Goal: Navigation & Orientation: Go to known website

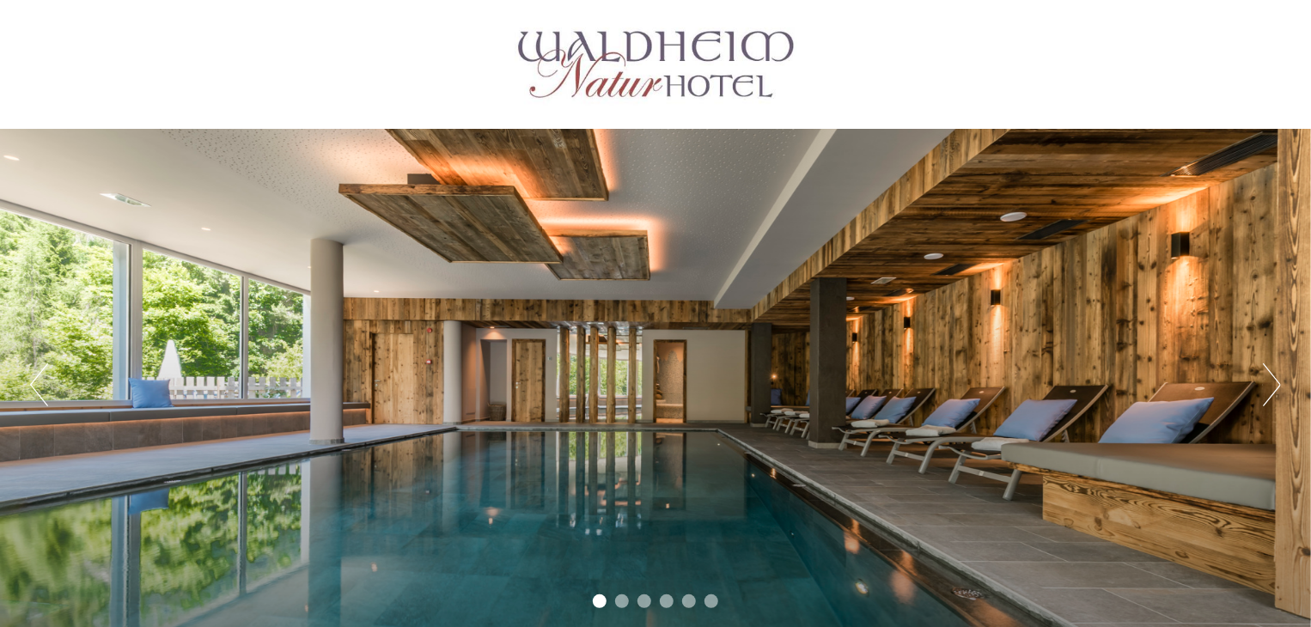
click at [1272, 385] on button "Next" at bounding box center [1272, 385] width 18 height 43
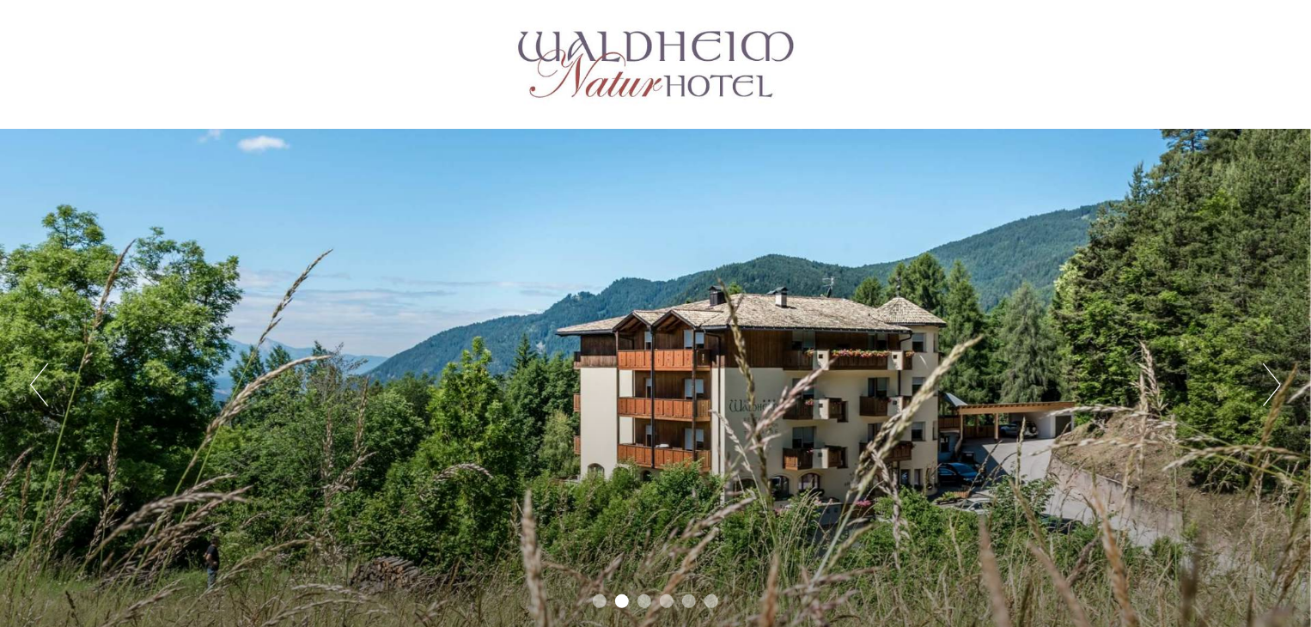
click at [1280, 381] on button "Next" at bounding box center [1272, 385] width 18 height 43
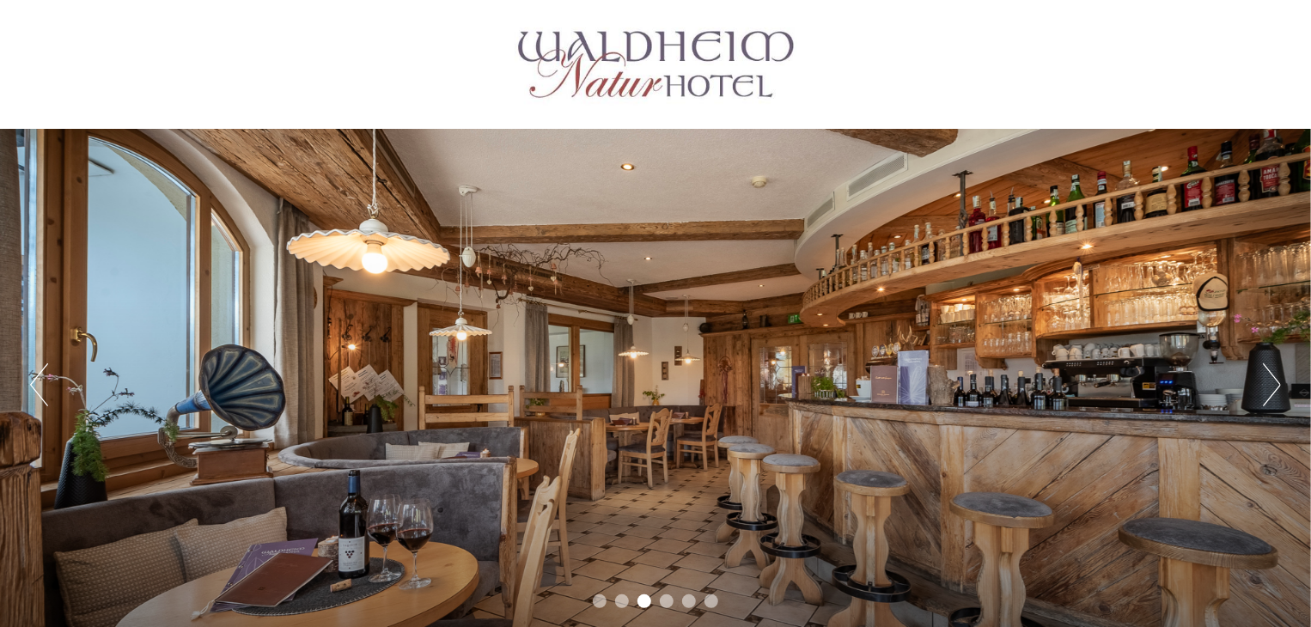
click at [1280, 381] on button "Next" at bounding box center [1272, 385] width 18 height 43
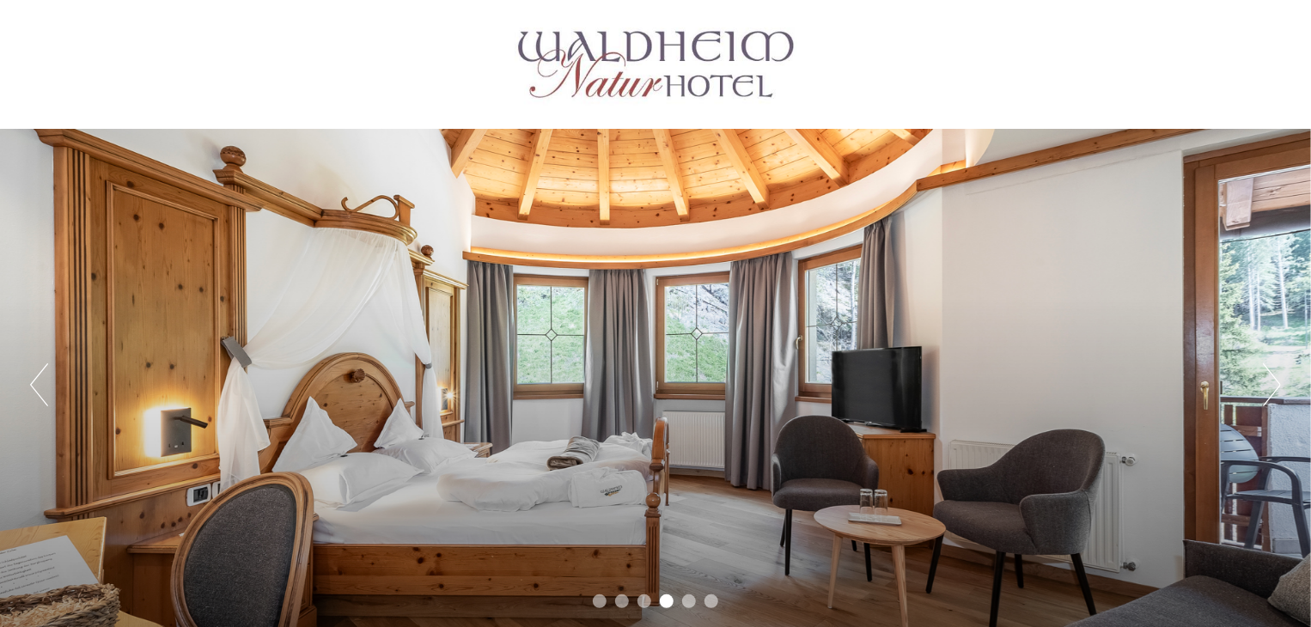
click at [1280, 381] on button "Next" at bounding box center [1272, 385] width 18 height 43
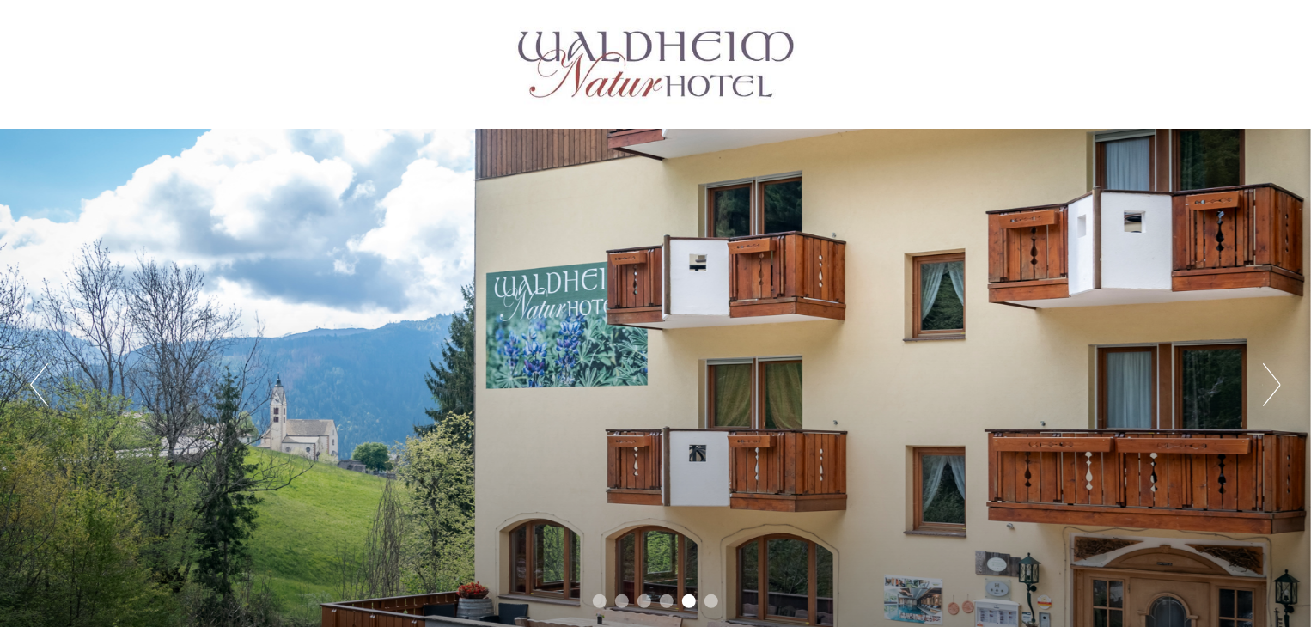
click at [1280, 381] on button "Next" at bounding box center [1272, 385] width 18 height 43
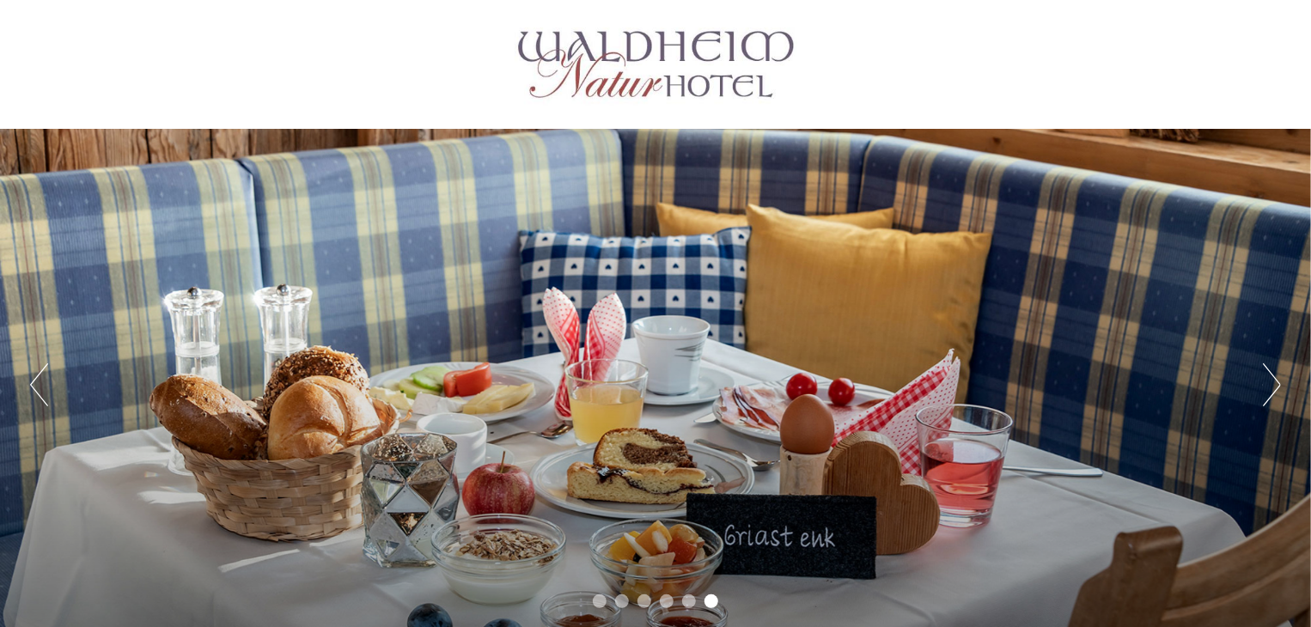
click at [1280, 381] on button "Next" at bounding box center [1272, 385] width 18 height 43
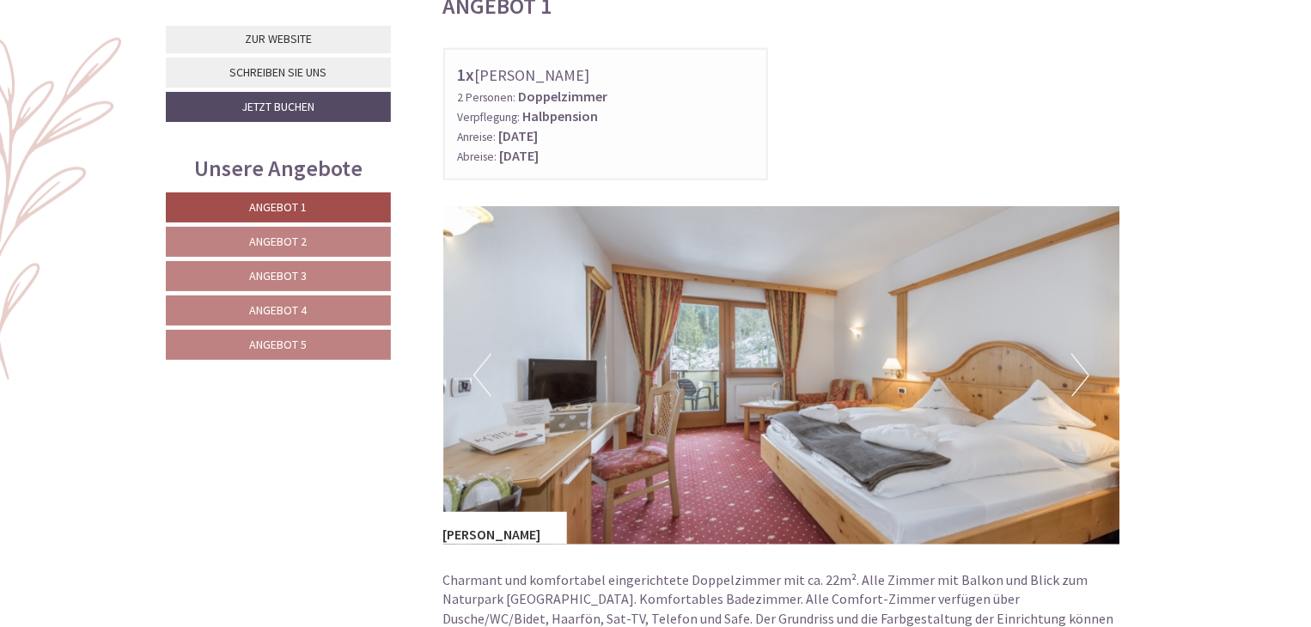
scroll to position [1031, 0]
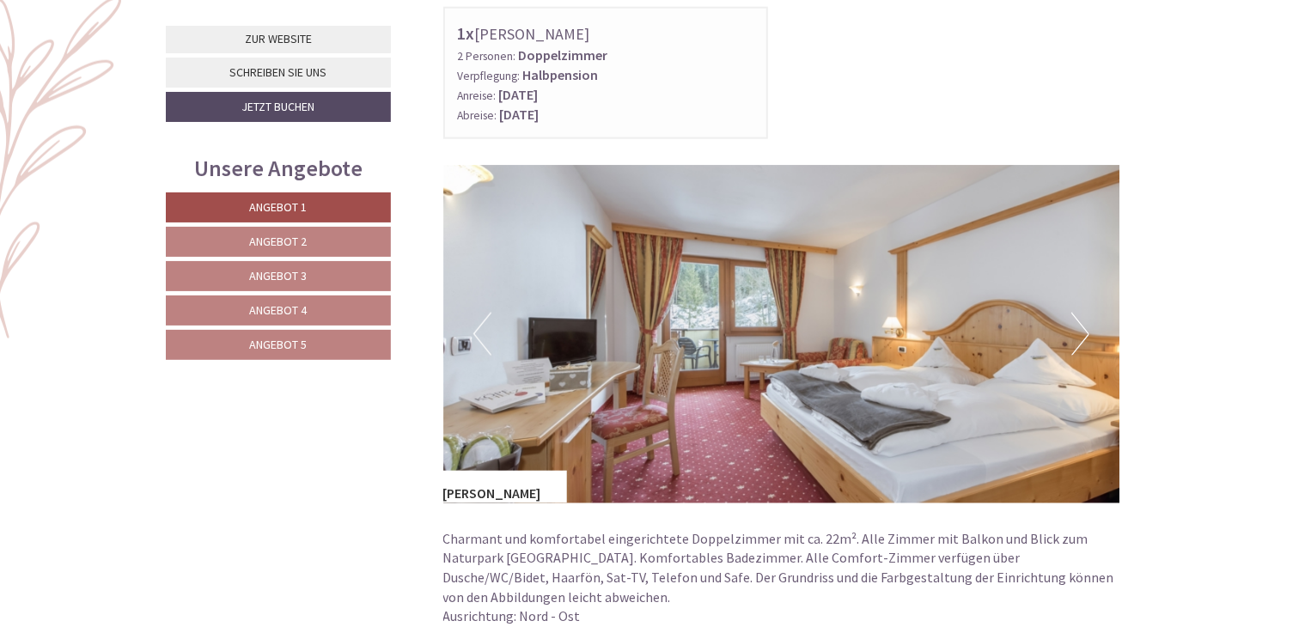
click at [1085, 328] on button "Next" at bounding box center [1081, 334] width 18 height 43
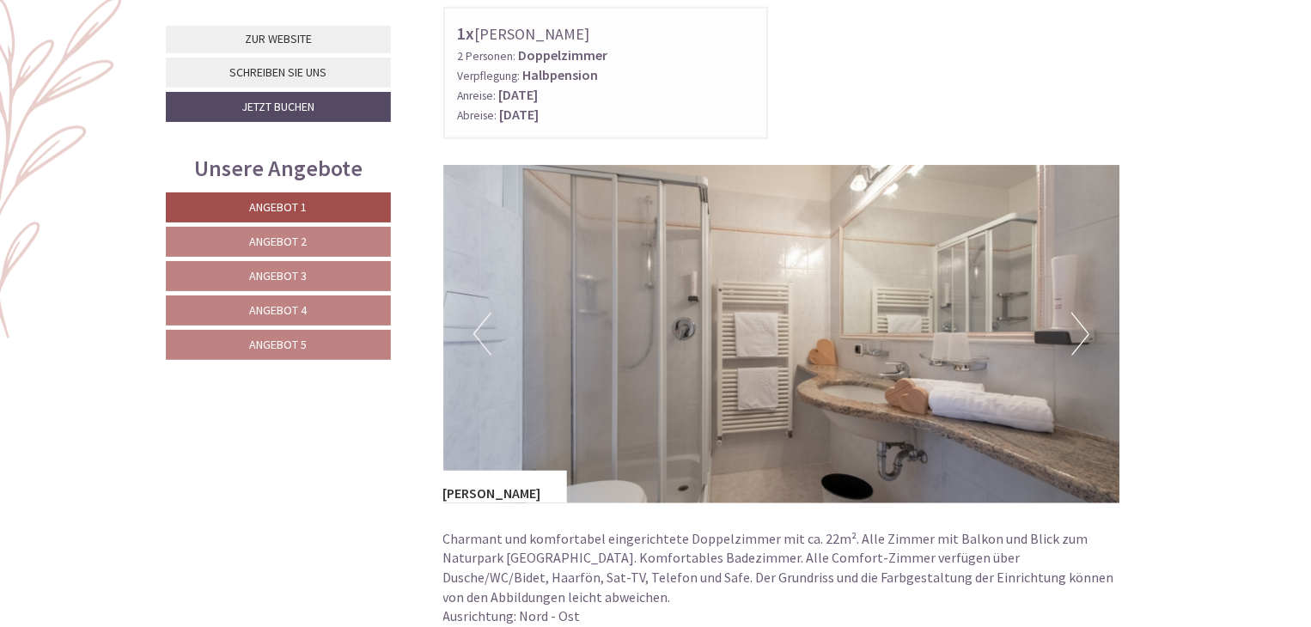
click at [1085, 328] on button "Next" at bounding box center [1081, 334] width 18 height 43
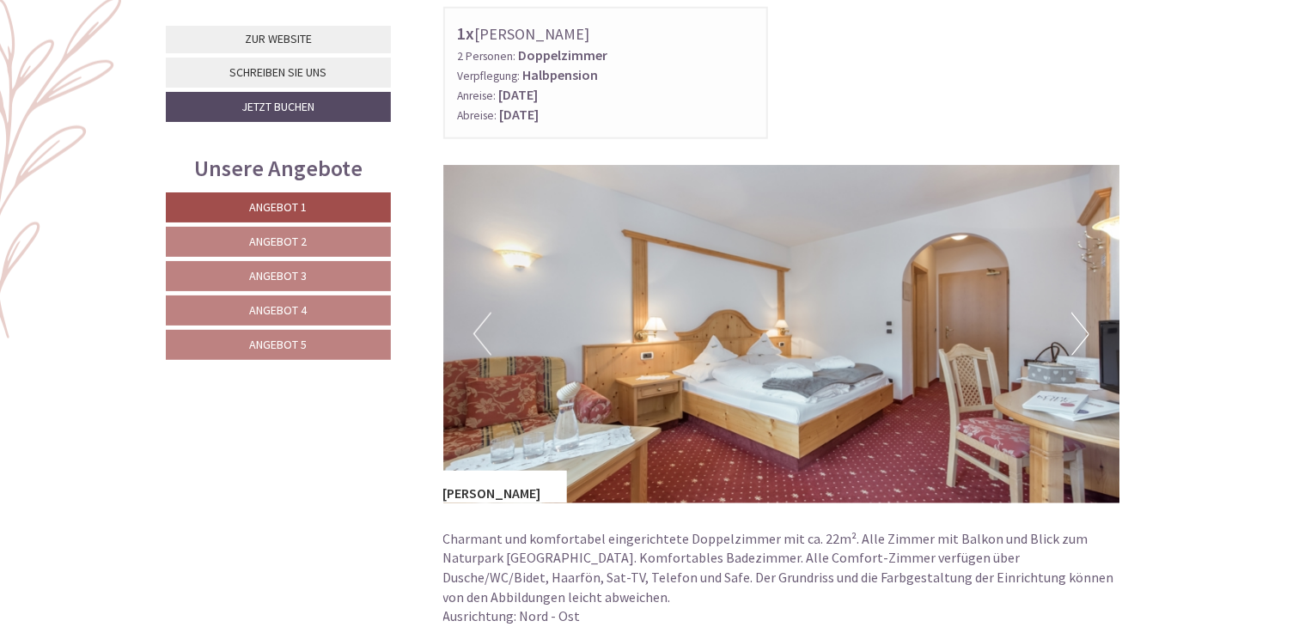
click at [1085, 328] on button "Next" at bounding box center [1081, 334] width 18 height 43
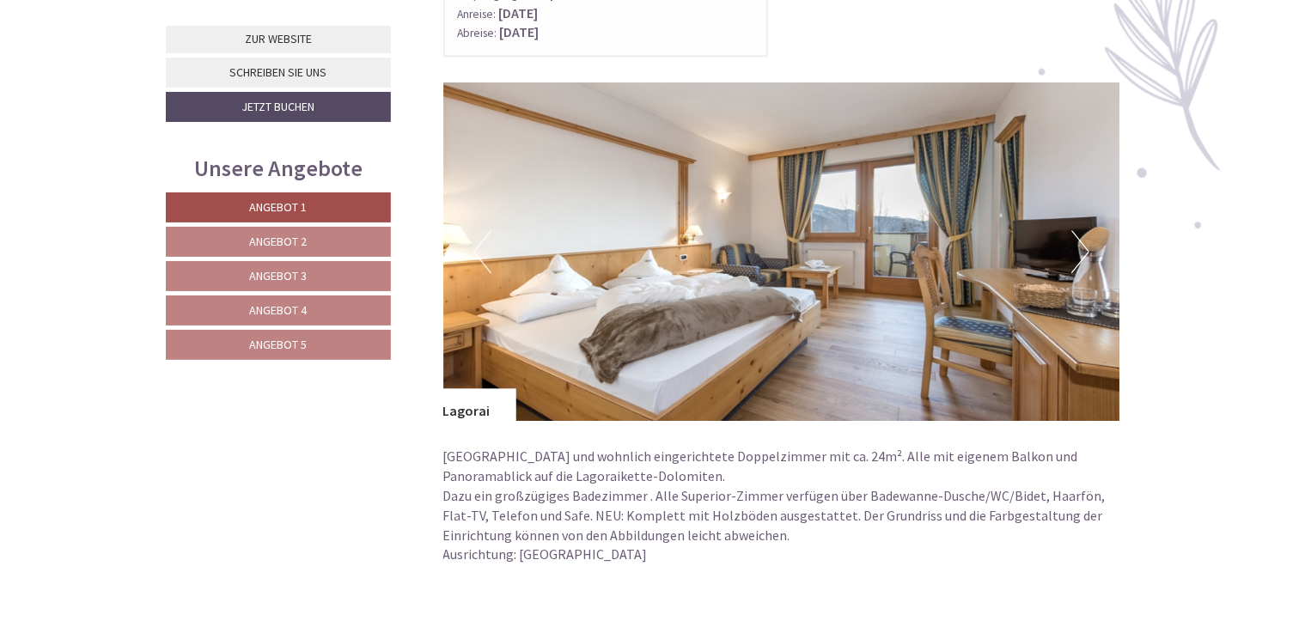
scroll to position [2234, 0]
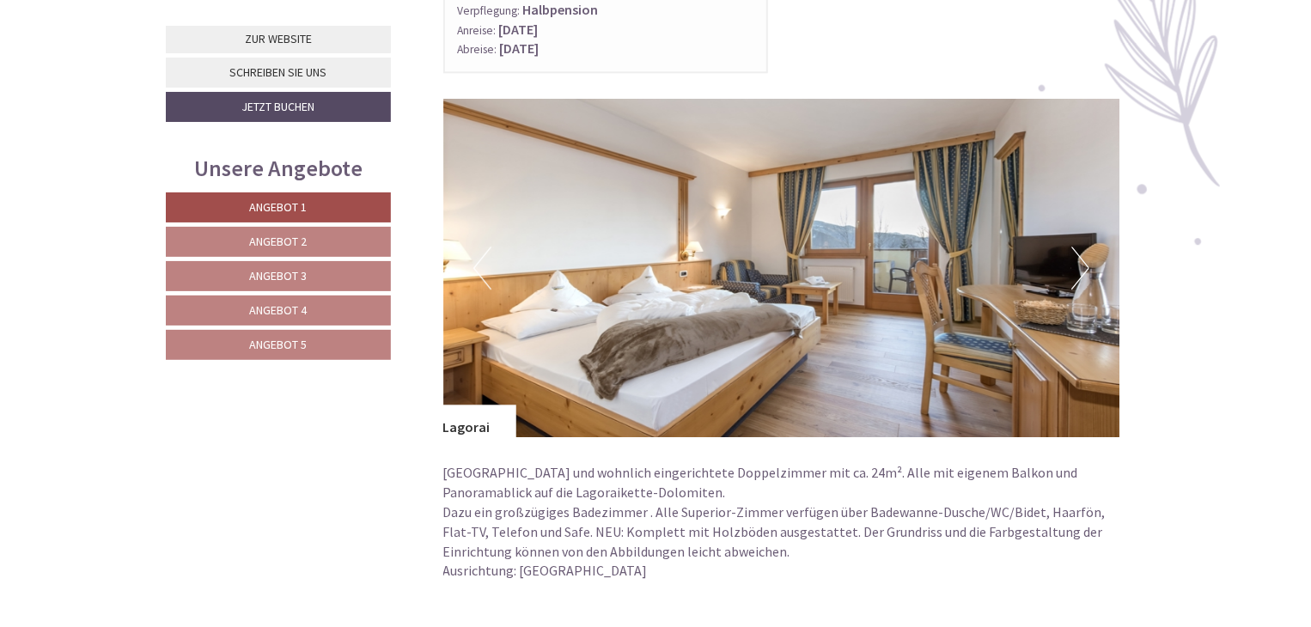
click at [1085, 266] on button "Next" at bounding box center [1081, 268] width 18 height 43
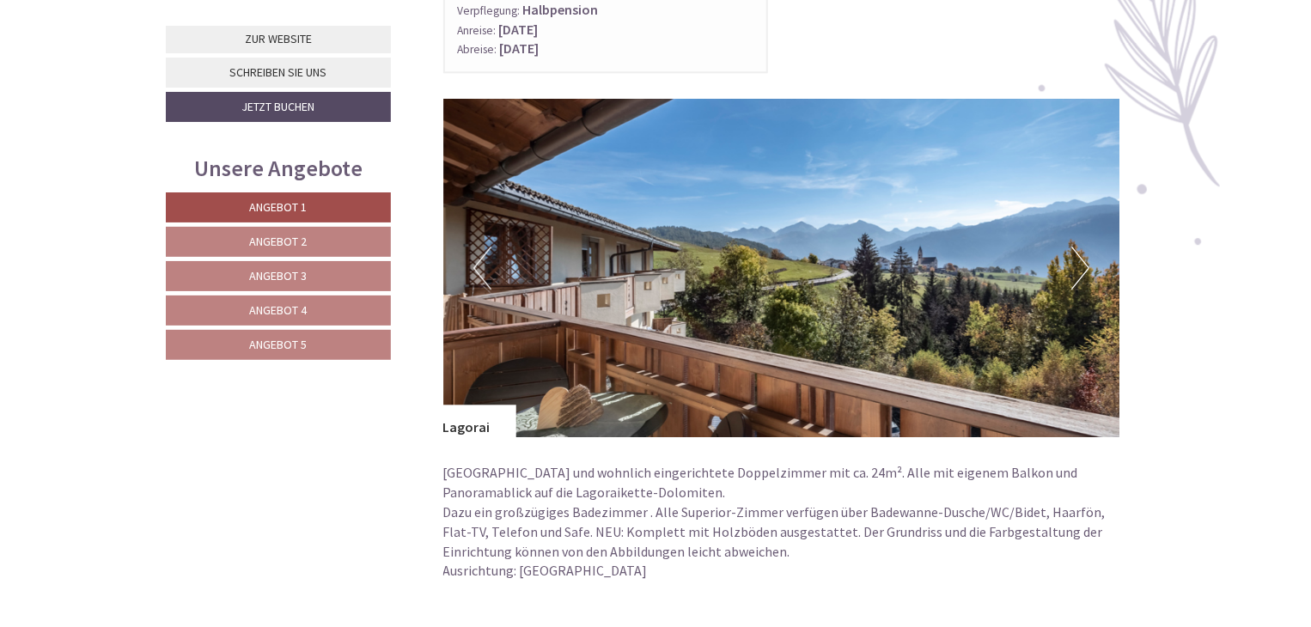
click at [1085, 266] on button "Next" at bounding box center [1081, 268] width 18 height 43
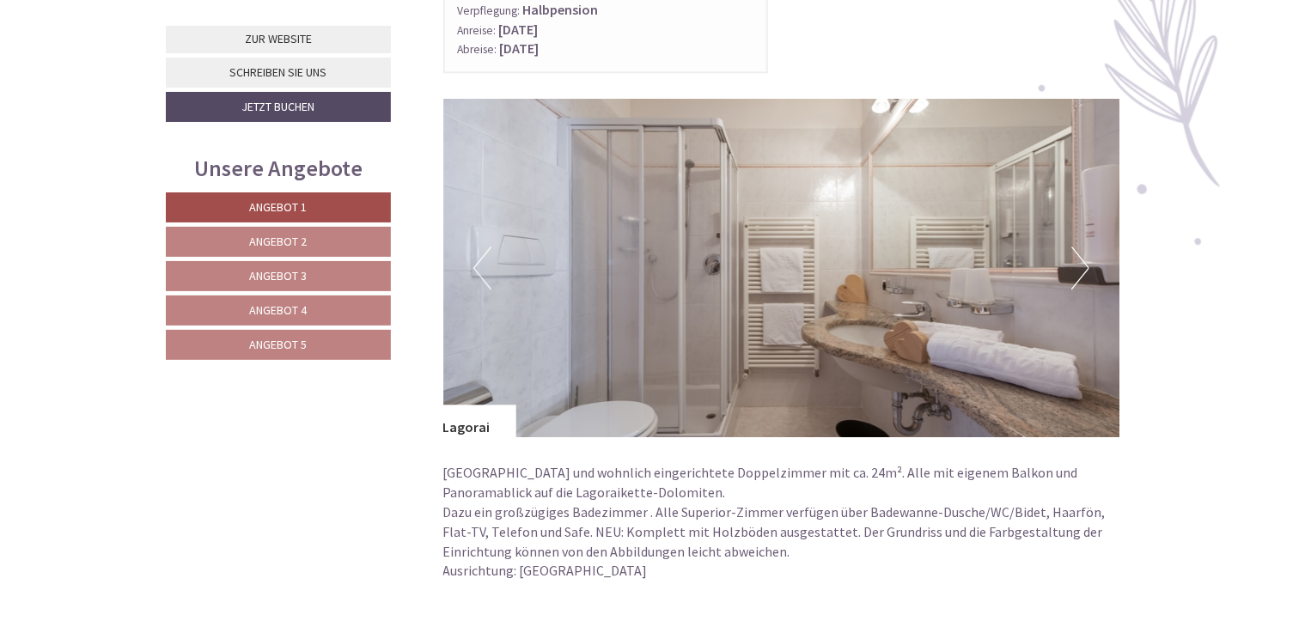
click at [1085, 266] on button "Next" at bounding box center [1081, 268] width 18 height 43
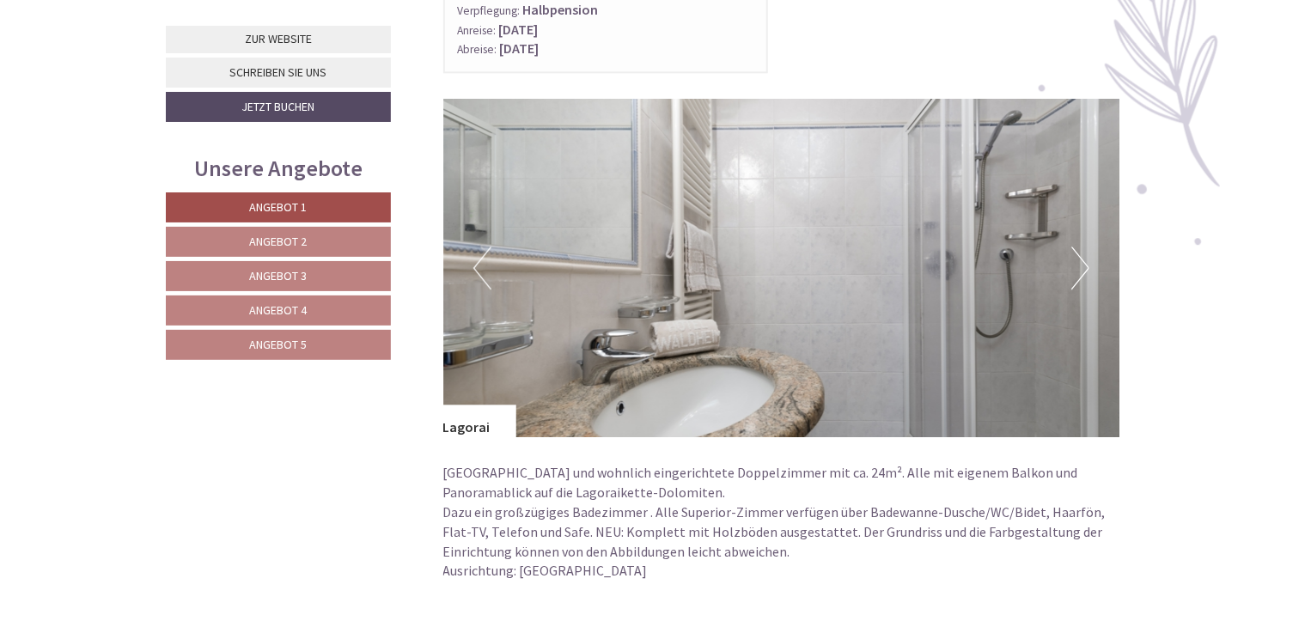
click at [1085, 266] on button "Next" at bounding box center [1081, 268] width 18 height 43
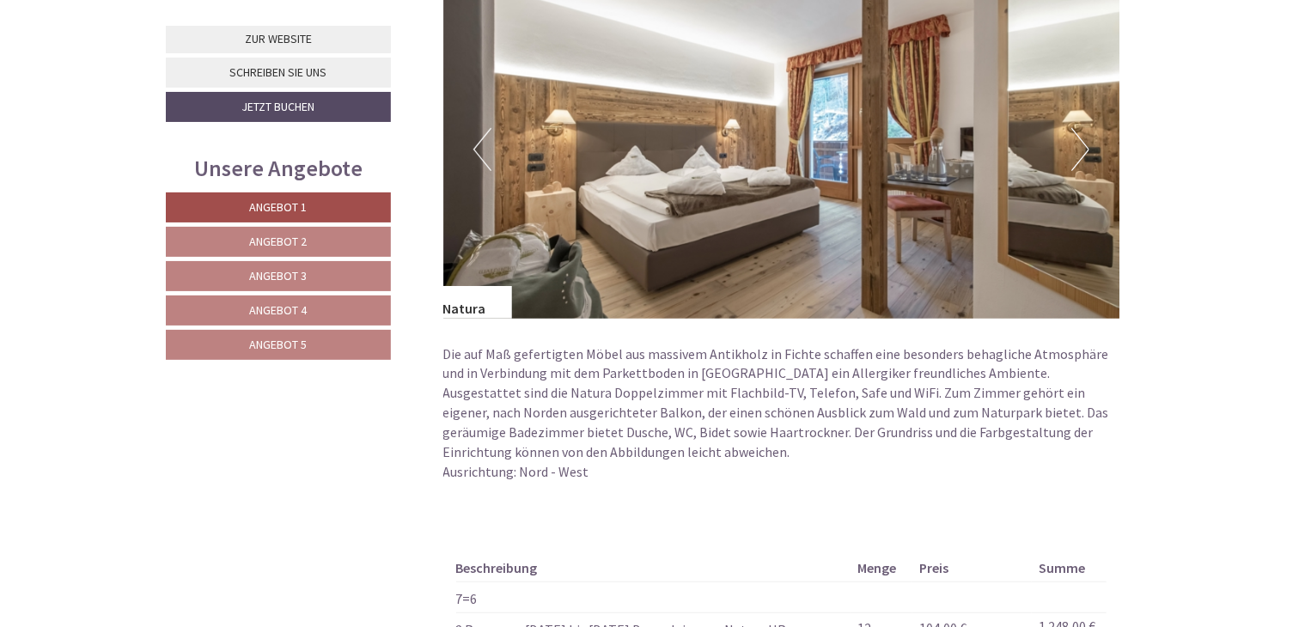
scroll to position [3523, 0]
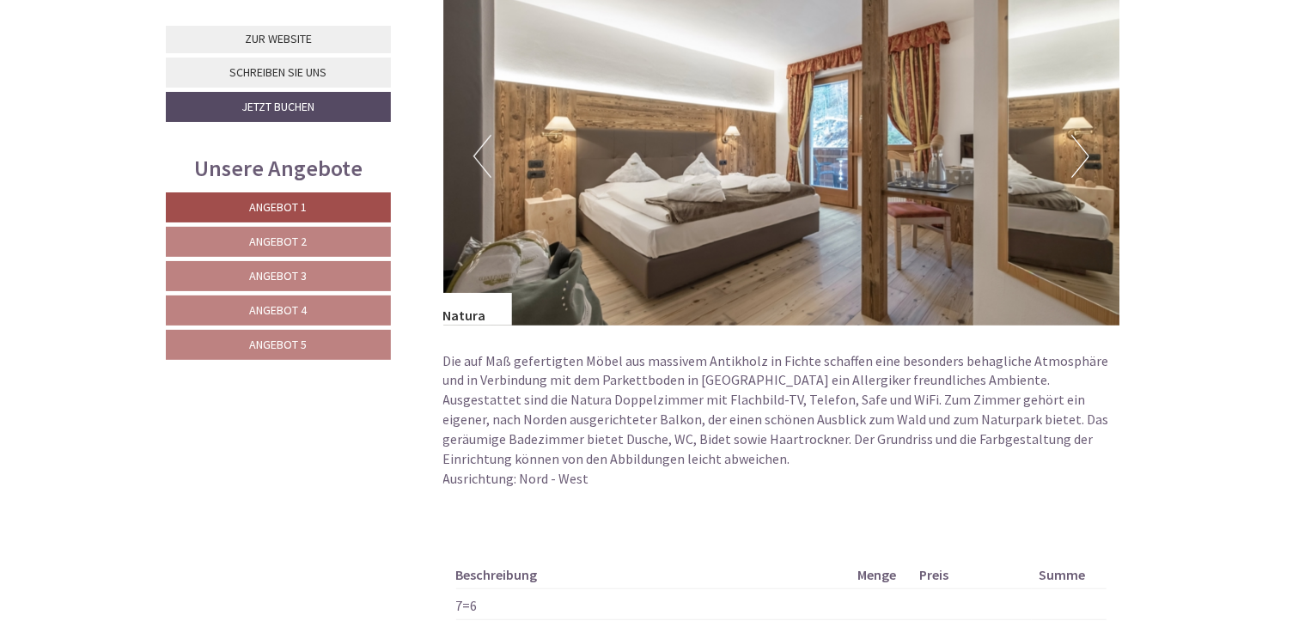
click at [1086, 148] on button "Next" at bounding box center [1081, 156] width 18 height 43
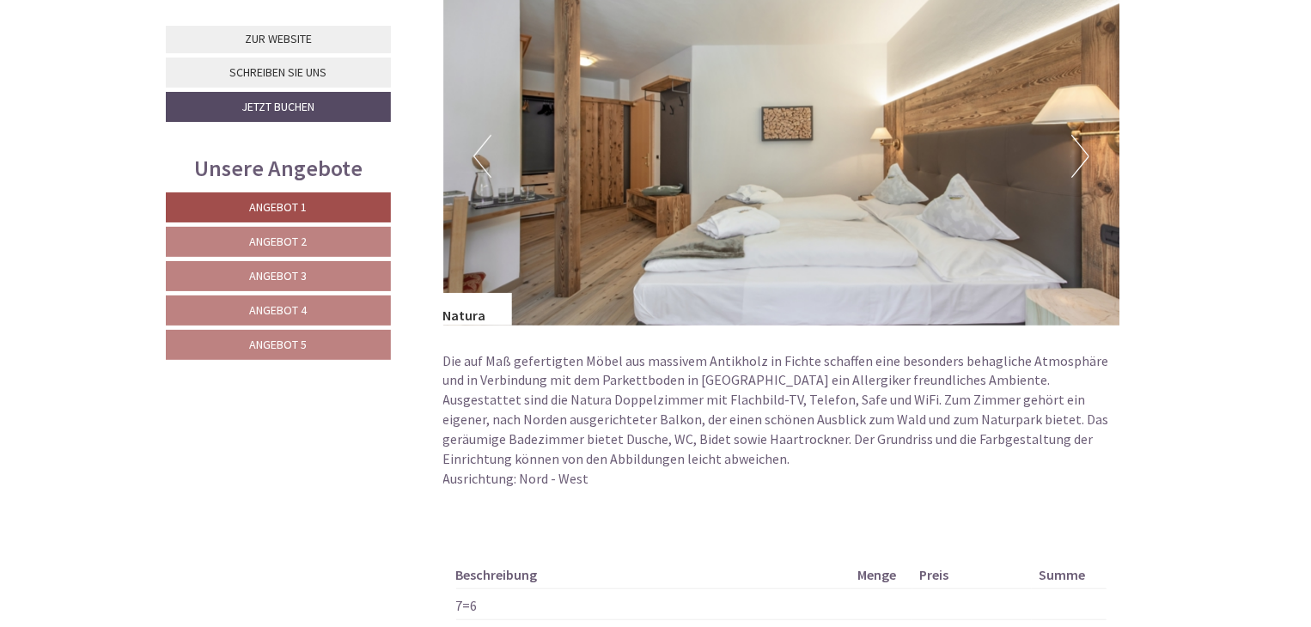
click at [1086, 148] on button "Next" at bounding box center [1081, 156] width 18 height 43
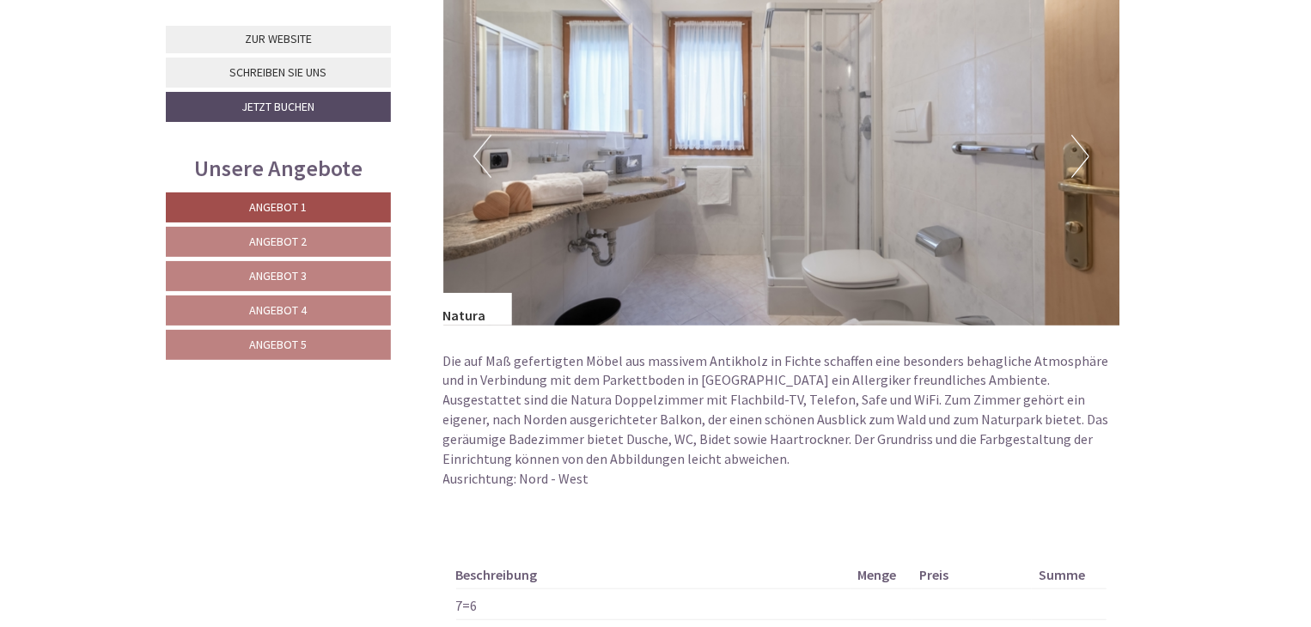
click at [1086, 148] on button "Next" at bounding box center [1081, 156] width 18 height 43
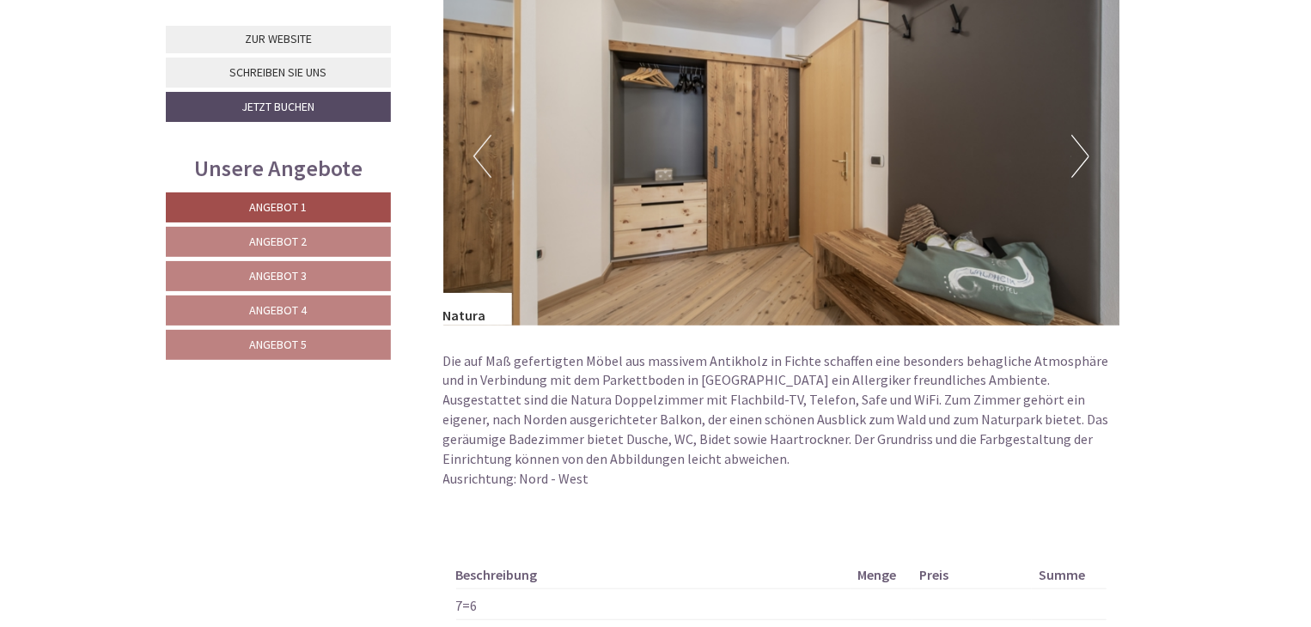
click at [1086, 148] on button "Next" at bounding box center [1081, 156] width 18 height 43
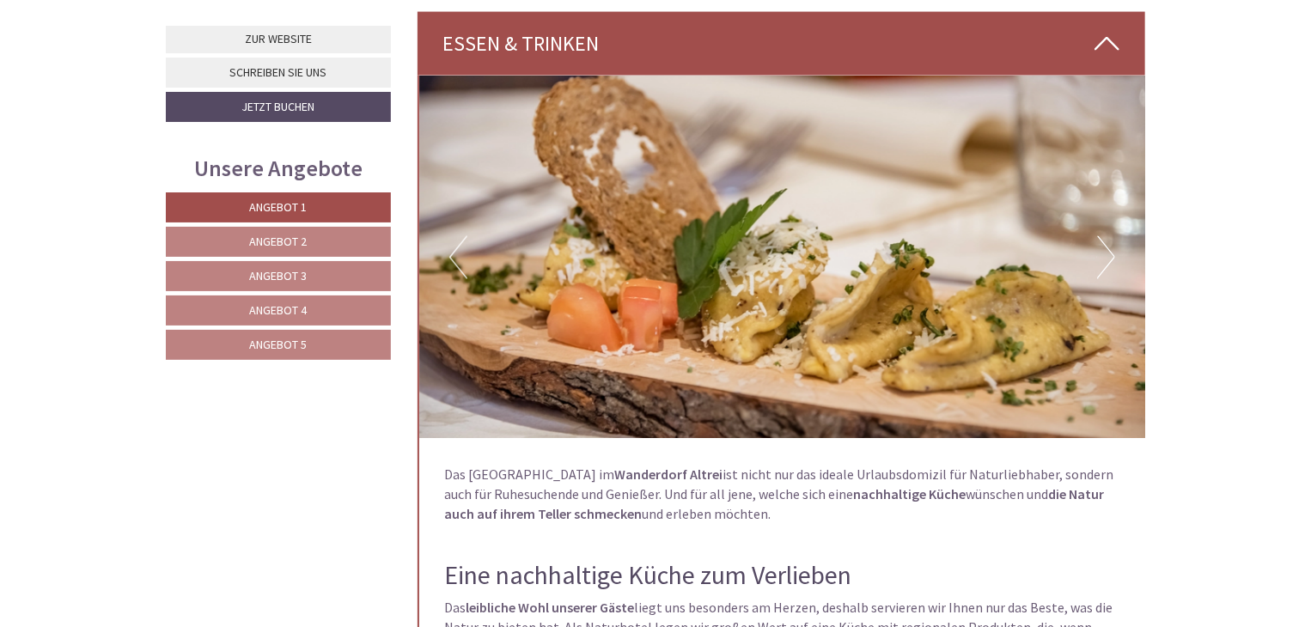
scroll to position [4641, 0]
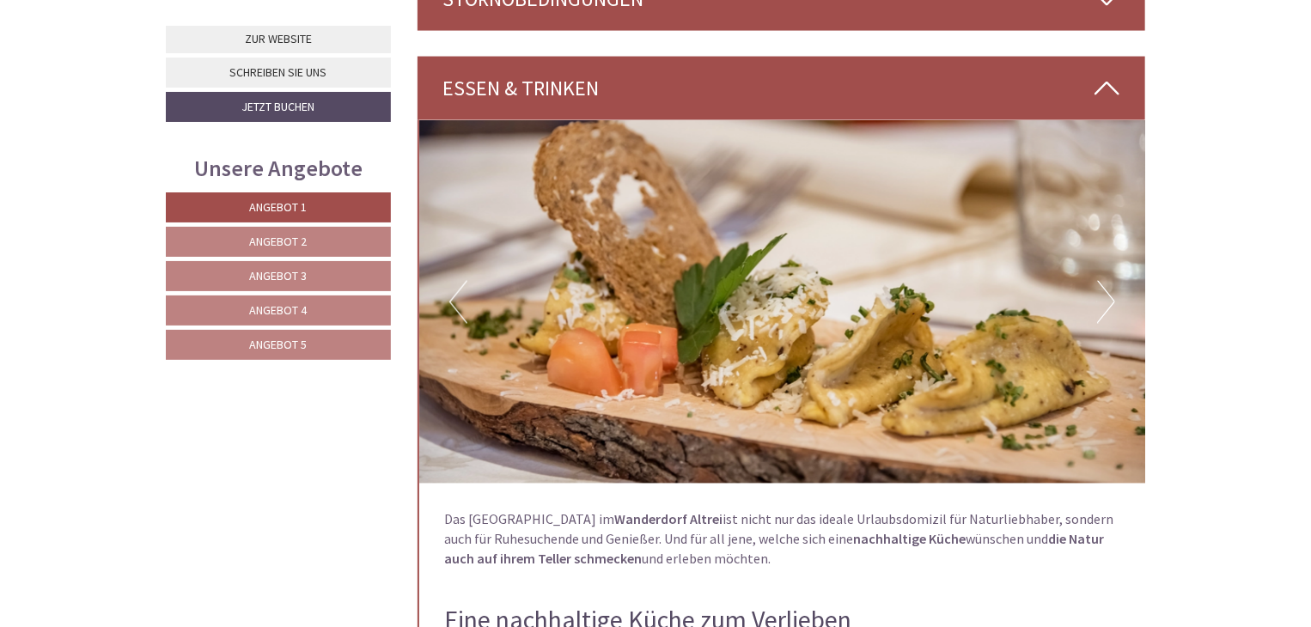
click at [1107, 287] on button "Next" at bounding box center [1106, 302] width 18 height 43
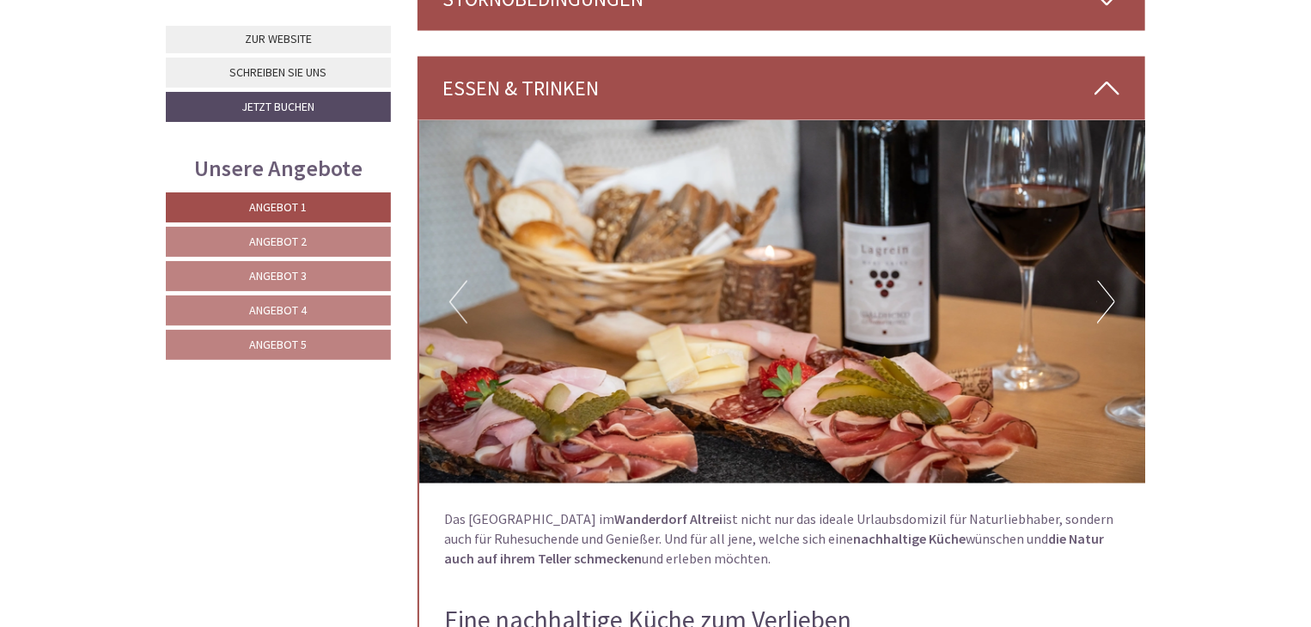
click at [1107, 286] on button "Next" at bounding box center [1106, 302] width 18 height 43
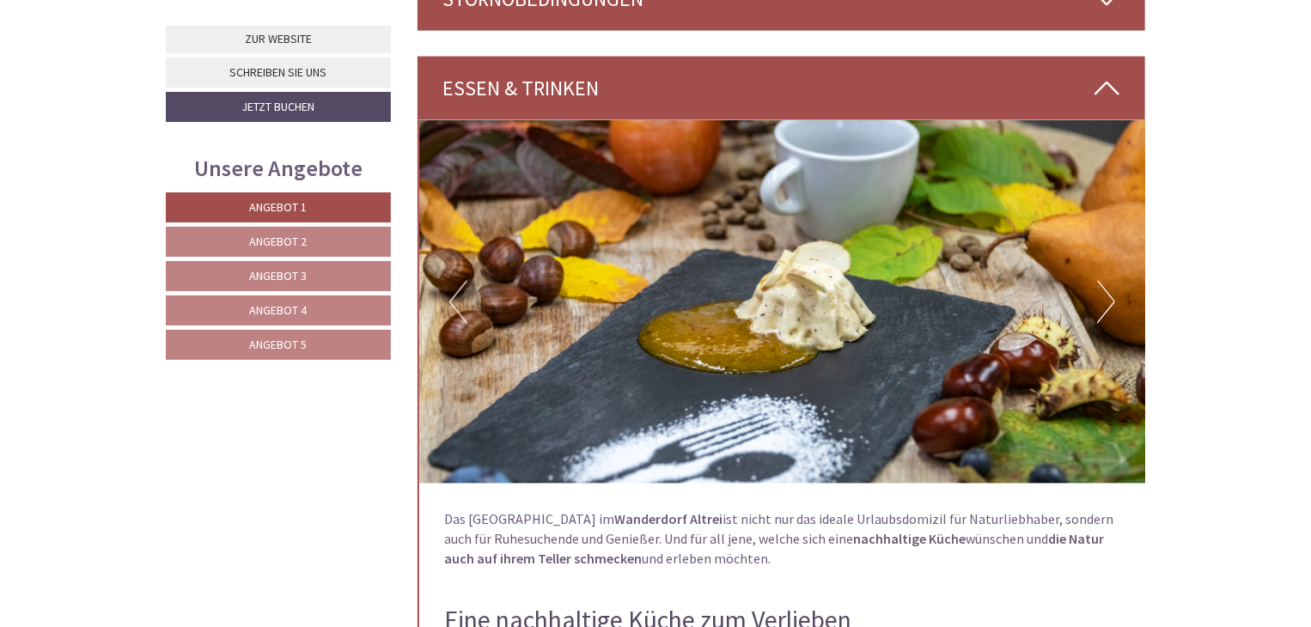
click at [1107, 286] on button "Next" at bounding box center [1106, 302] width 18 height 43
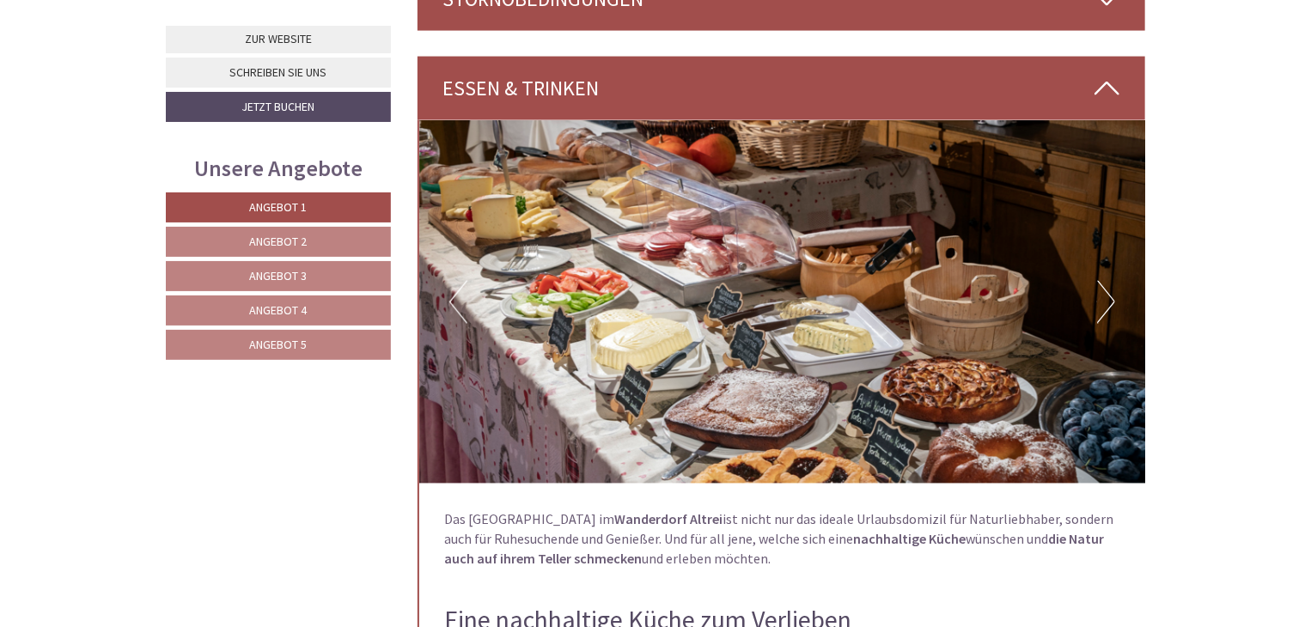
click at [1107, 286] on button "Next" at bounding box center [1106, 302] width 18 height 43
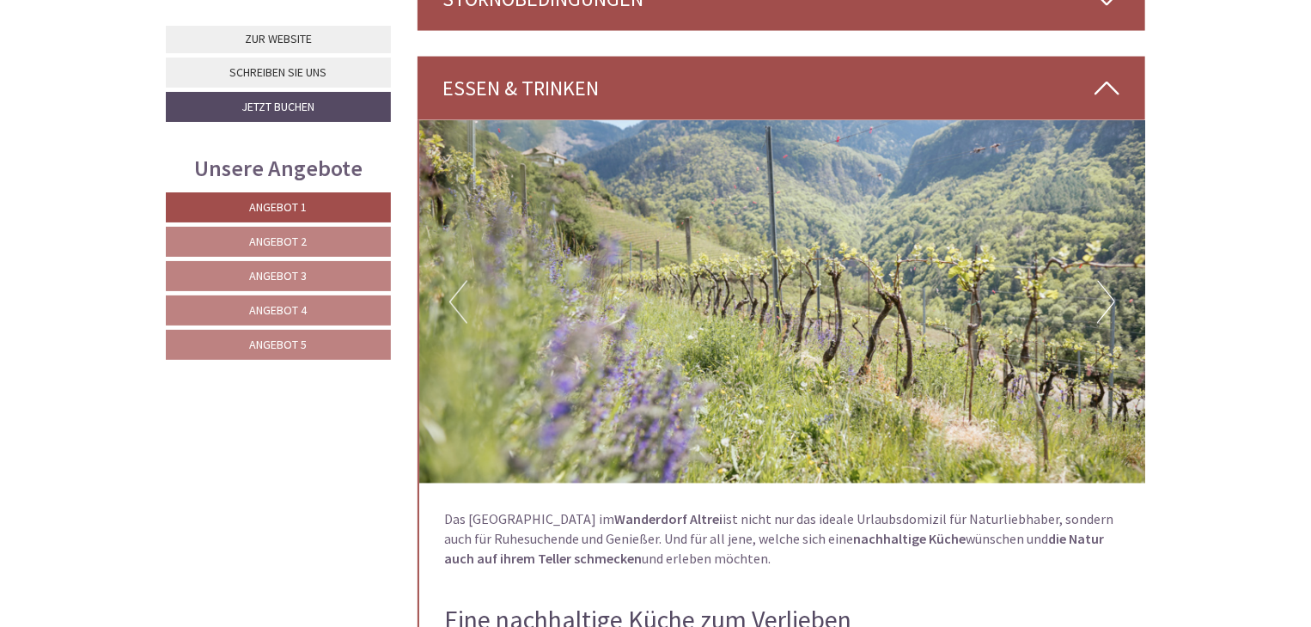
click at [1107, 286] on button "Next" at bounding box center [1106, 302] width 18 height 43
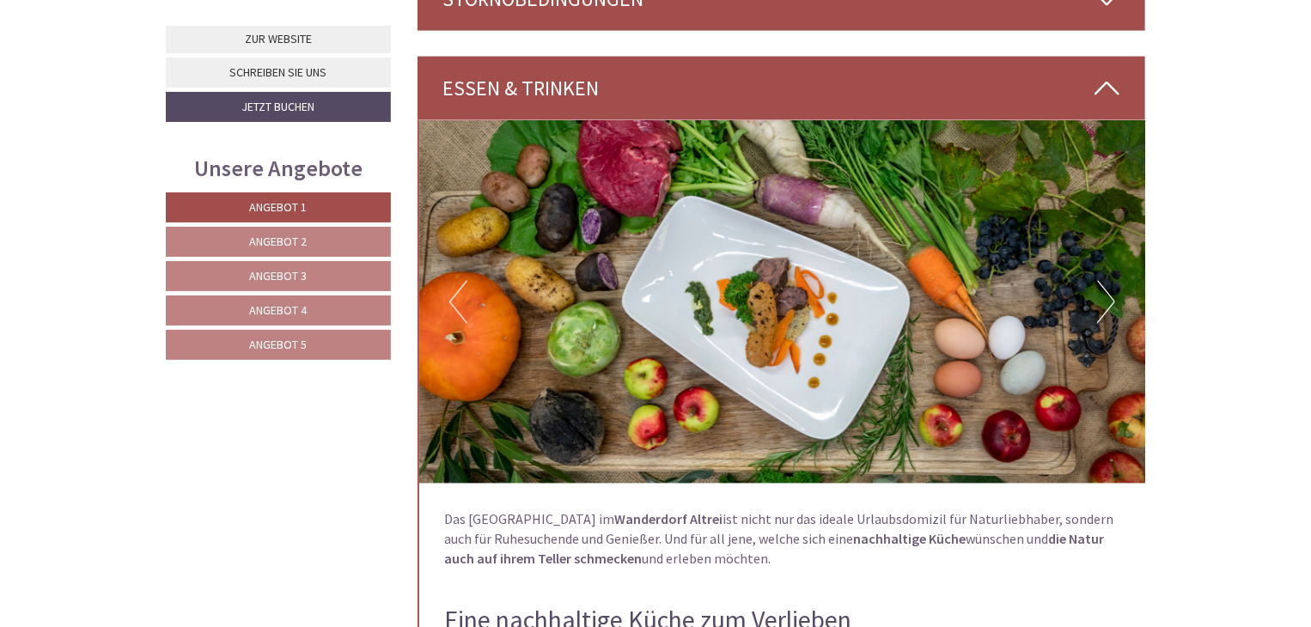
click at [1107, 286] on button "Next" at bounding box center [1106, 302] width 18 height 43
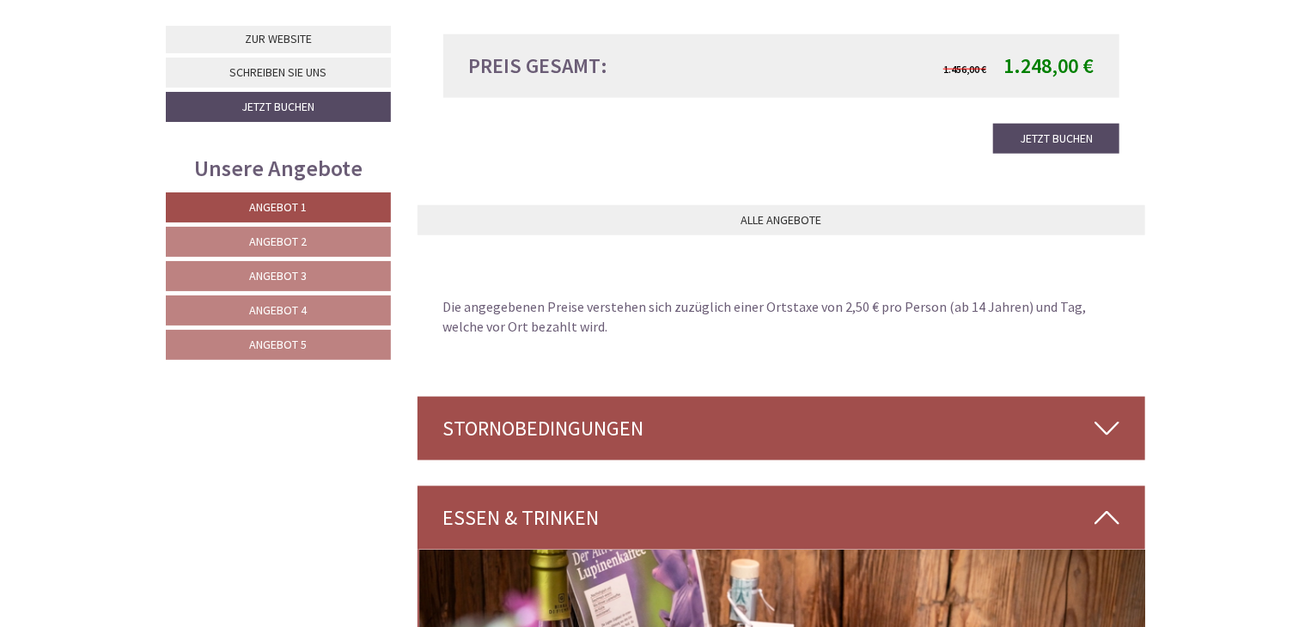
scroll to position [4211, 0]
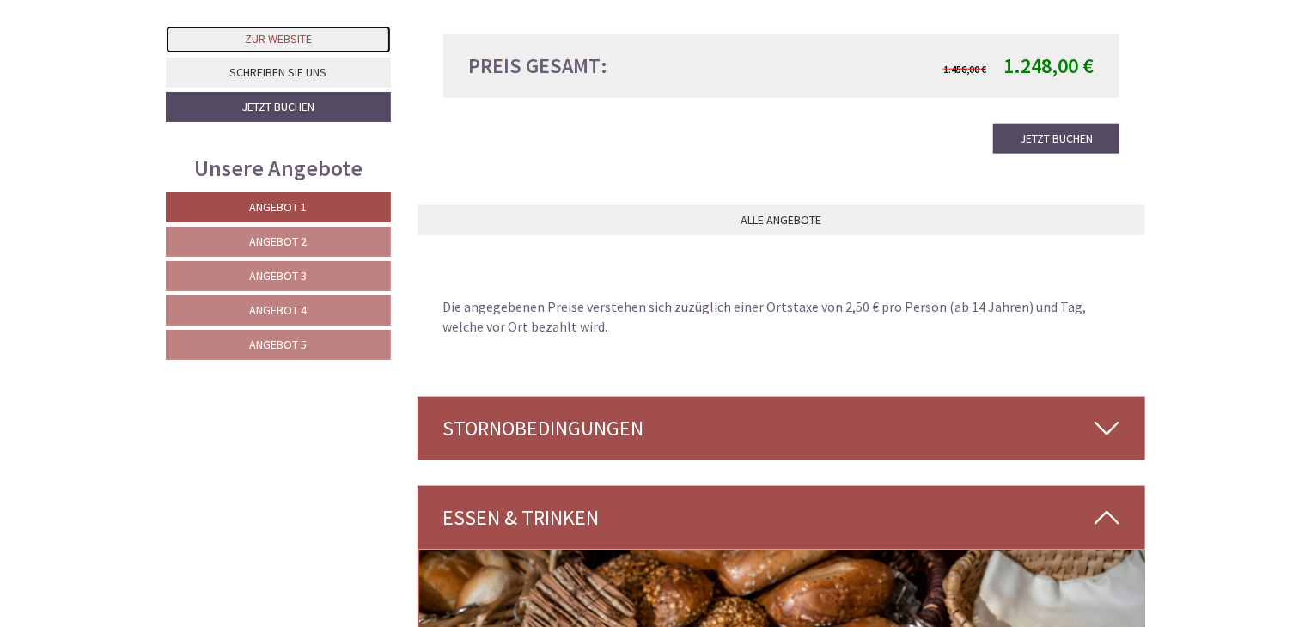
click at [299, 35] on link "Zur Website" at bounding box center [278, 40] width 225 height 28
